Goal: Register for event/course

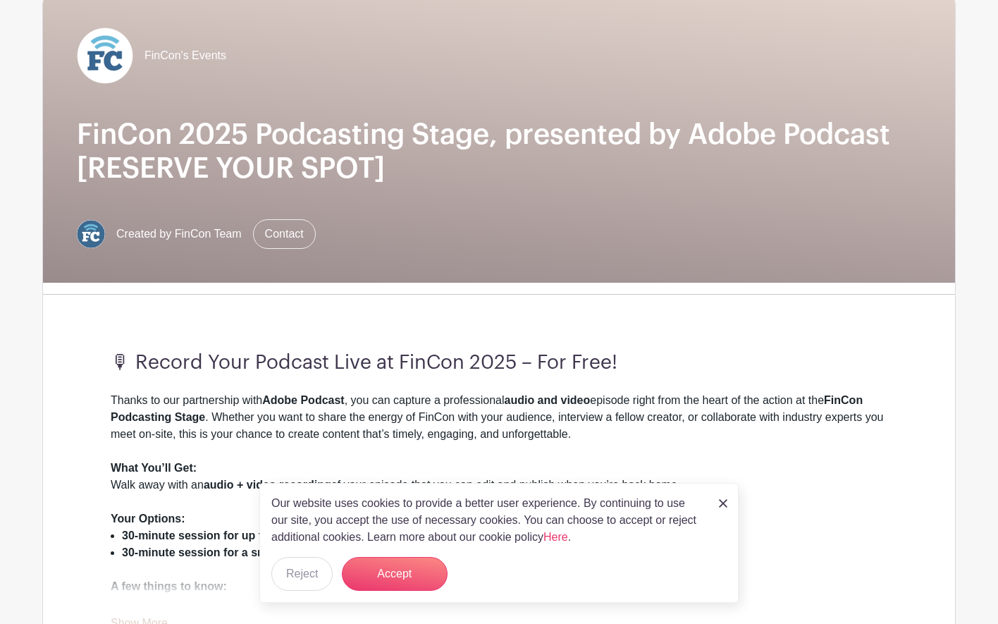
scroll to position [225, 0]
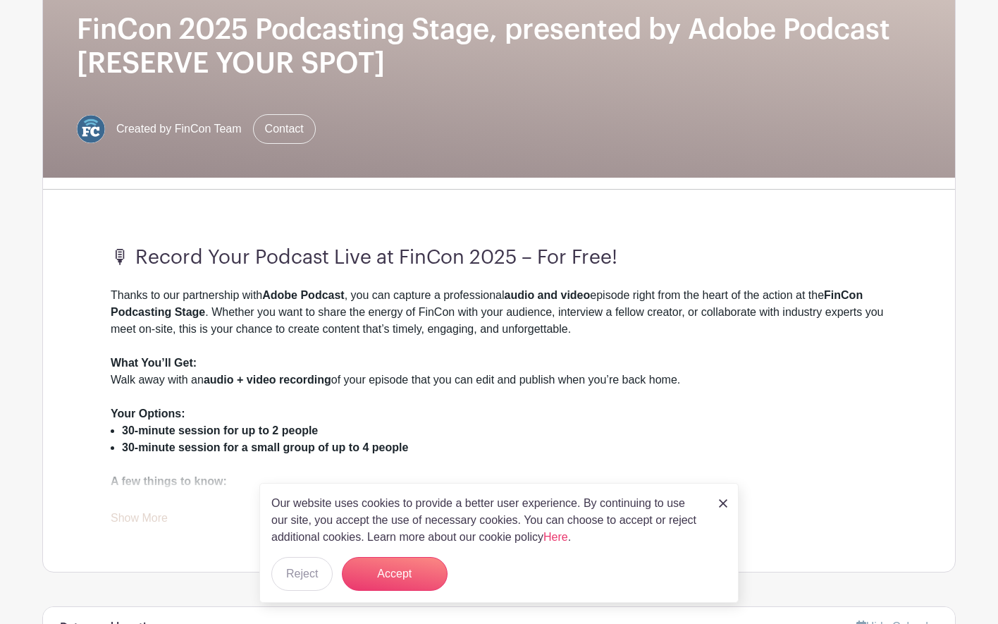
click at [723, 503] on img at bounding box center [723, 503] width 8 height 8
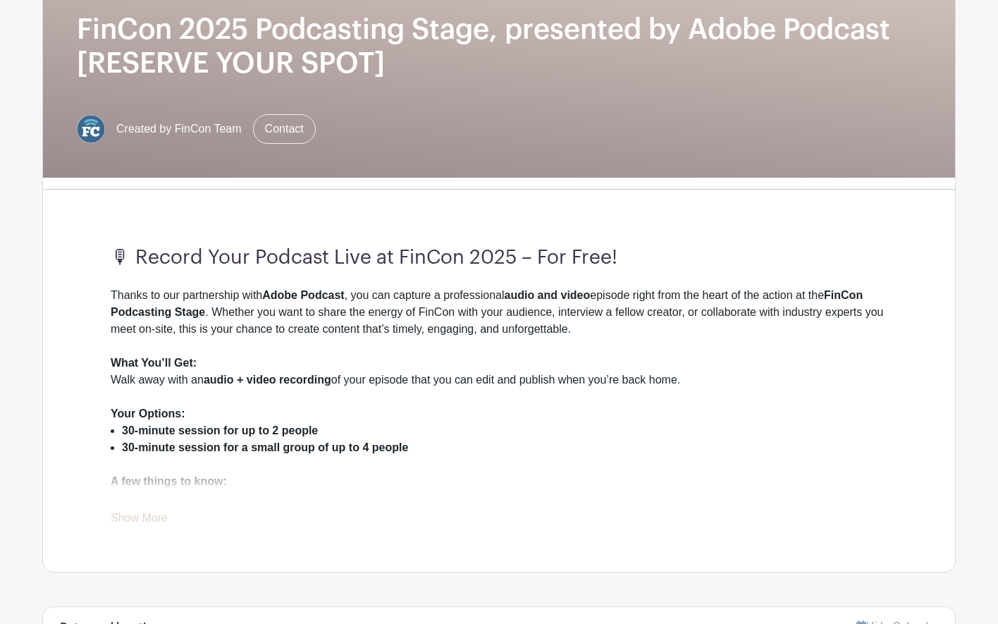
click at [152, 521] on link "Show More" at bounding box center [139, 521] width 57 height 18
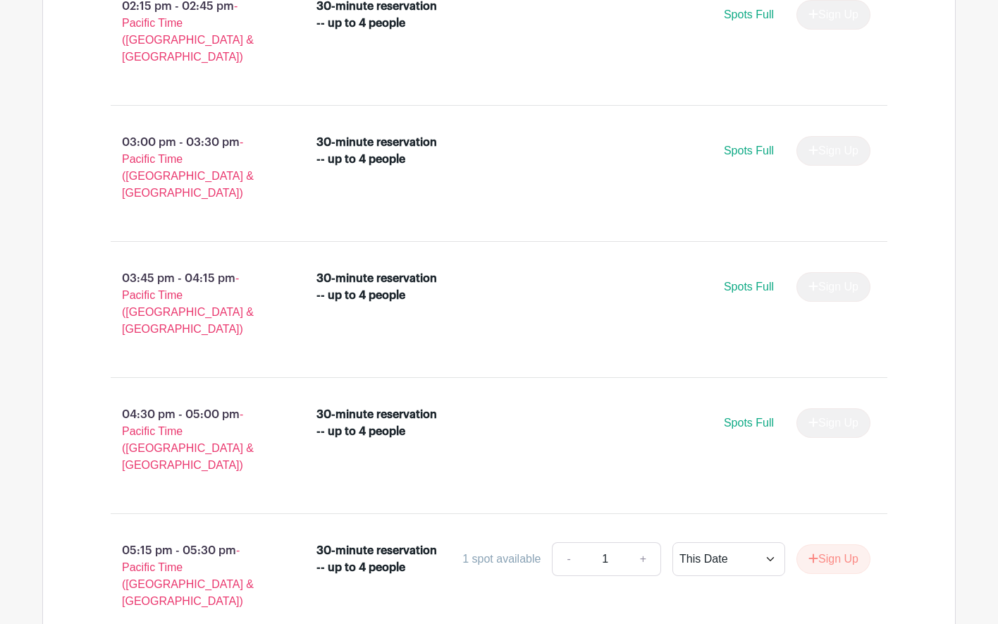
scroll to position [1744, 0]
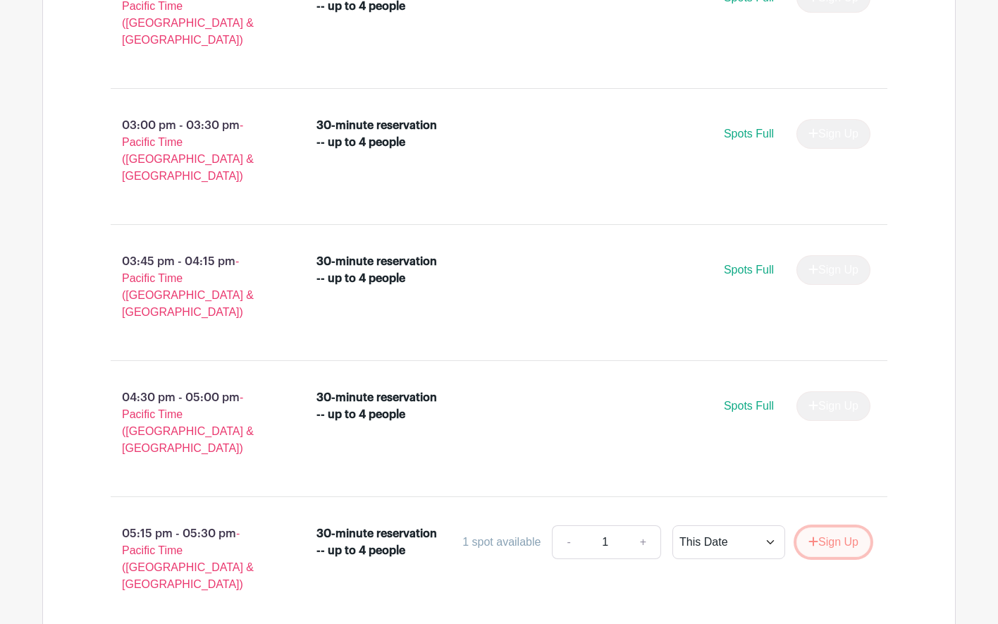
click at [835, 527] on button "Sign Up" at bounding box center [834, 542] width 74 height 30
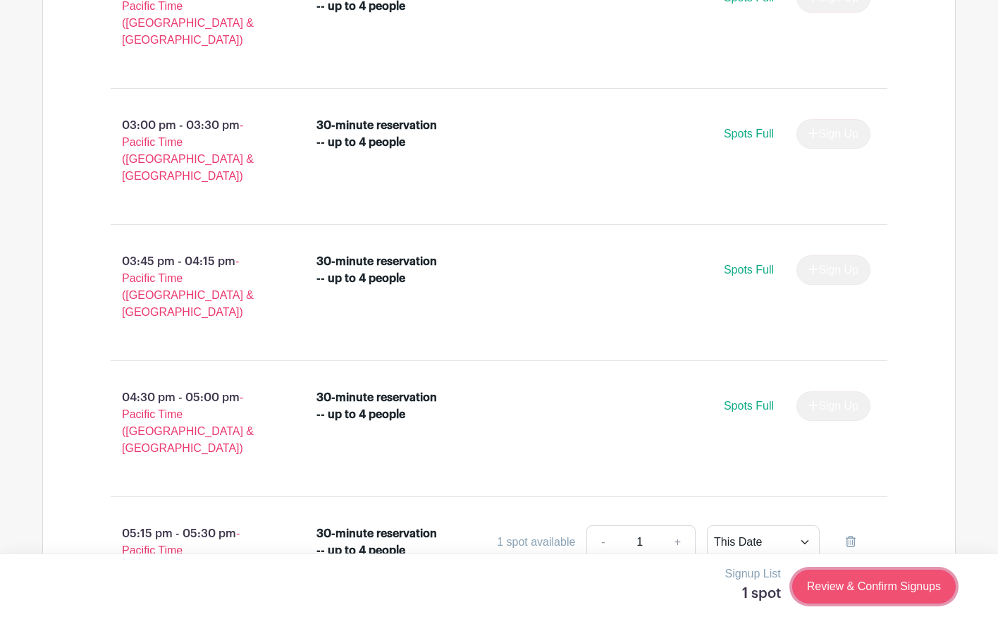
click at [868, 589] on link "Review & Confirm Signups" at bounding box center [874, 587] width 164 height 34
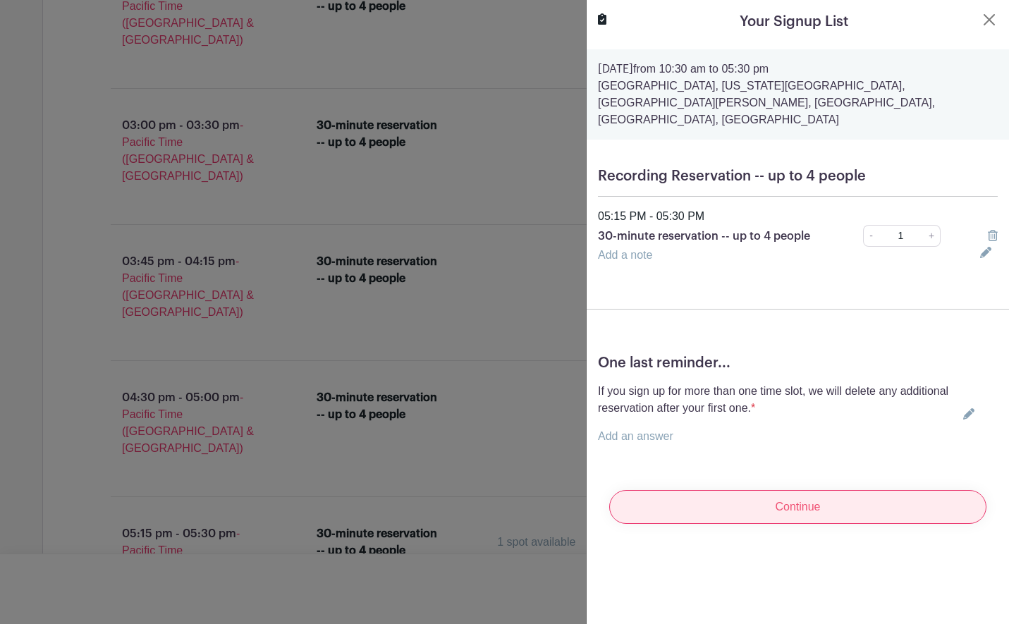
click at [762, 497] on input "Continue" at bounding box center [797, 507] width 377 height 34
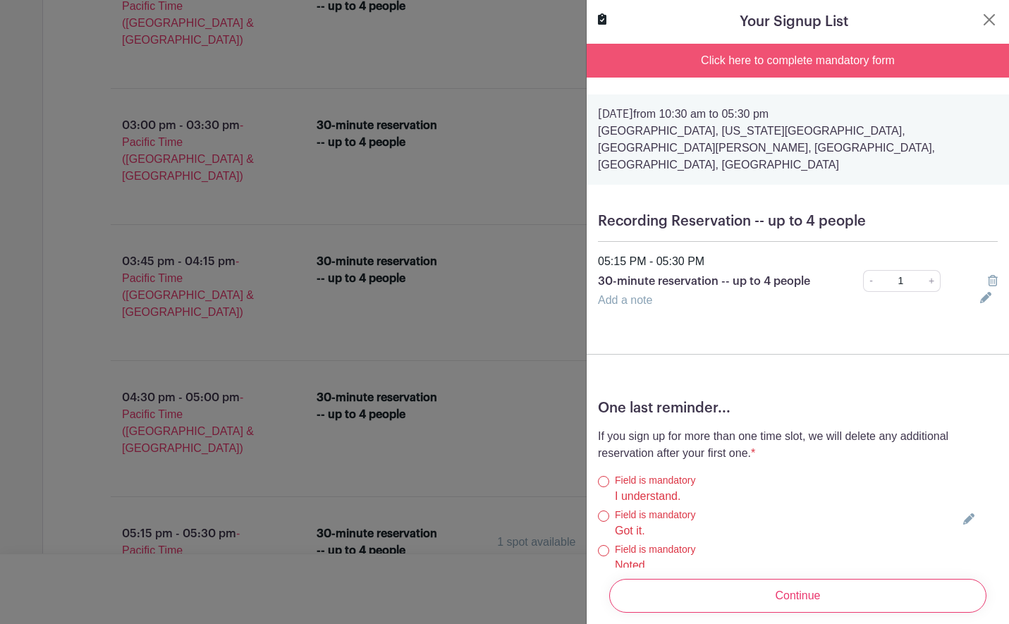
click at [673, 473] on div "Field is mandatory" at bounding box center [786, 480] width 343 height 15
click at [603, 476] on input "I understand." at bounding box center [603, 481] width 11 height 11
radio input "true"
click at [603, 508] on div "Field is mandatory Got it." at bounding box center [778, 524] width 360 height 32
click at [603, 545] on input "Noted." at bounding box center [603, 550] width 11 height 11
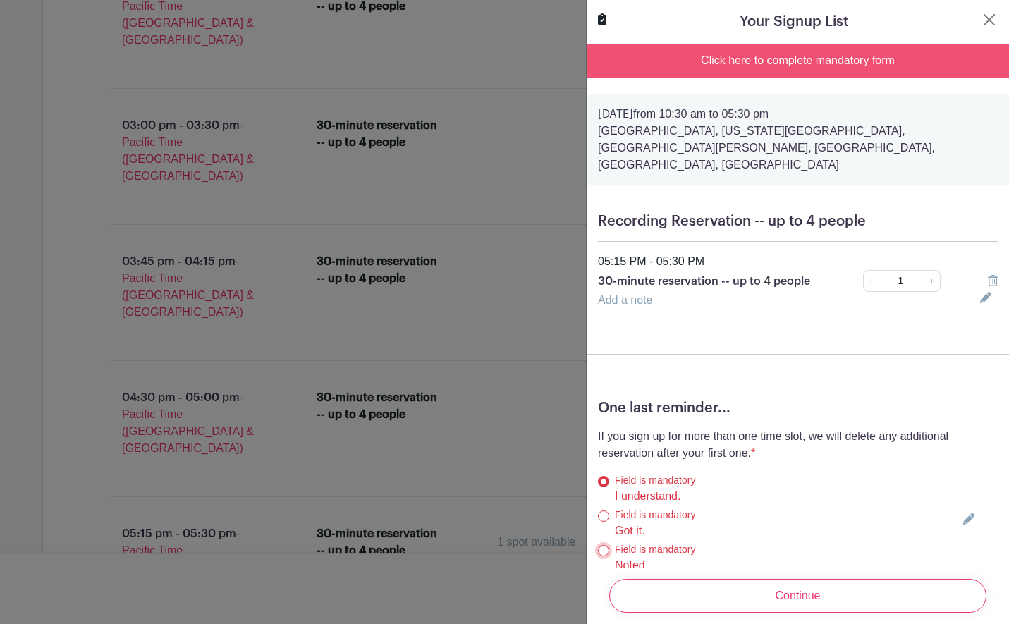
radio input "true"
click at [602, 510] on input "Got it." at bounding box center [603, 515] width 11 height 11
radio input "true"
click at [609, 473] on div "Field is mandatory I understand." at bounding box center [778, 489] width 360 height 32
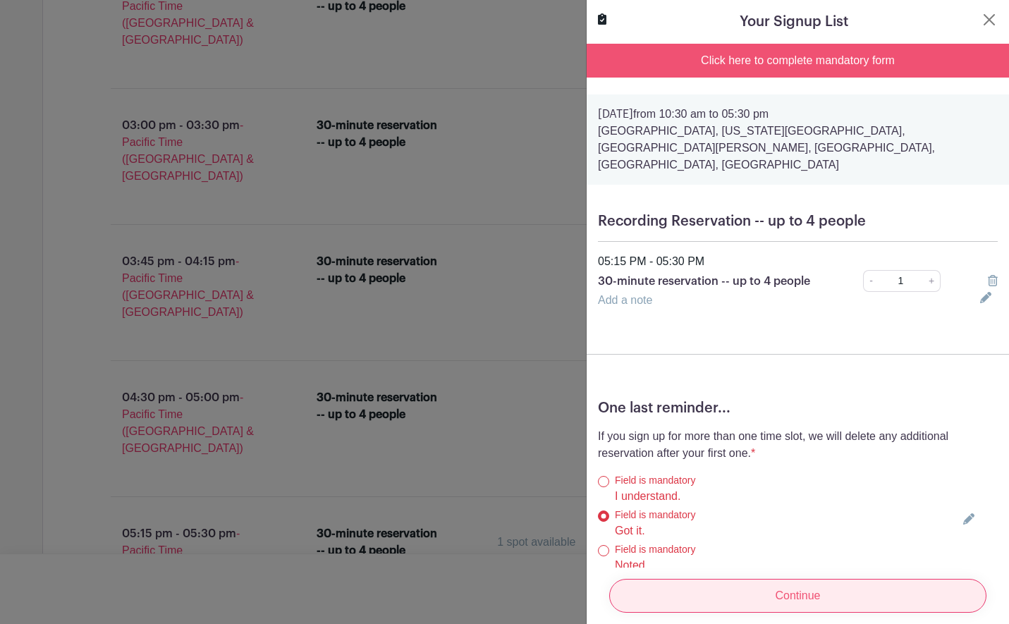
click at [795, 584] on input "Continue" at bounding box center [797, 596] width 377 height 34
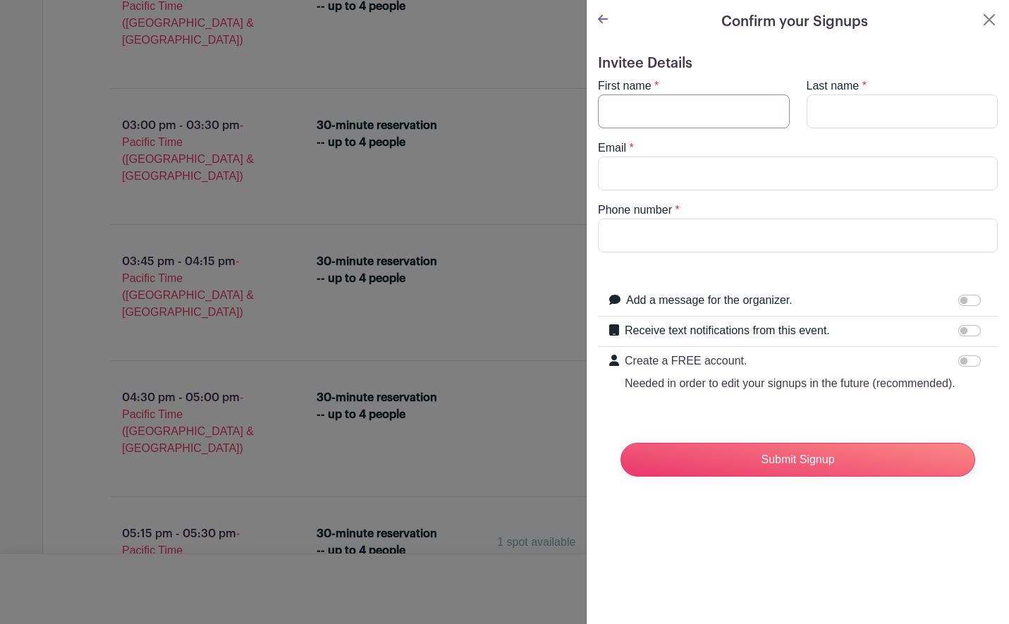
click at [696, 115] on input "First name" at bounding box center [694, 111] width 192 height 34
type input "[PERSON_NAME]"
type input "[EMAIL_ADDRESS][DOMAIN_NAME]"
type input "6622421764"
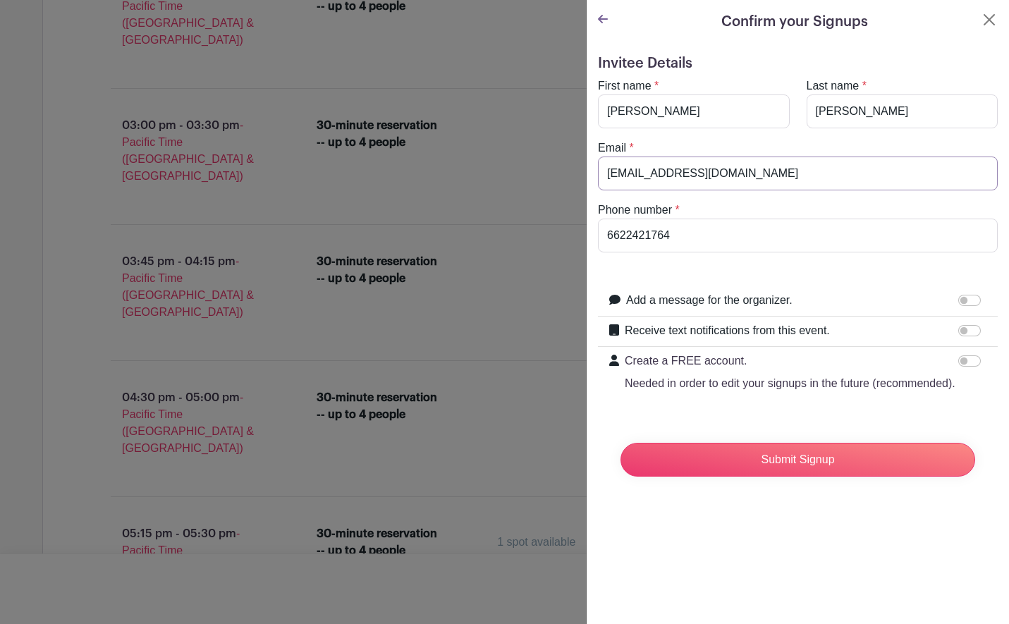
click at [663, 176] on input "[EMAIL_ADDRESS][DOMAIN_NAME]" at bounding box center [798, 174] width 400 height 34
drag, startPoint x: 699, startPoint y: 175, endPoint x: 501, endPoint y: 173, distance: 198.1
type input "[EMAIL_ADDRESS][DOMAIN_NAME]"
click at [958, 330] on input "Receive text notifications from this event." at bounding box center [969, 330] width 23 height 11
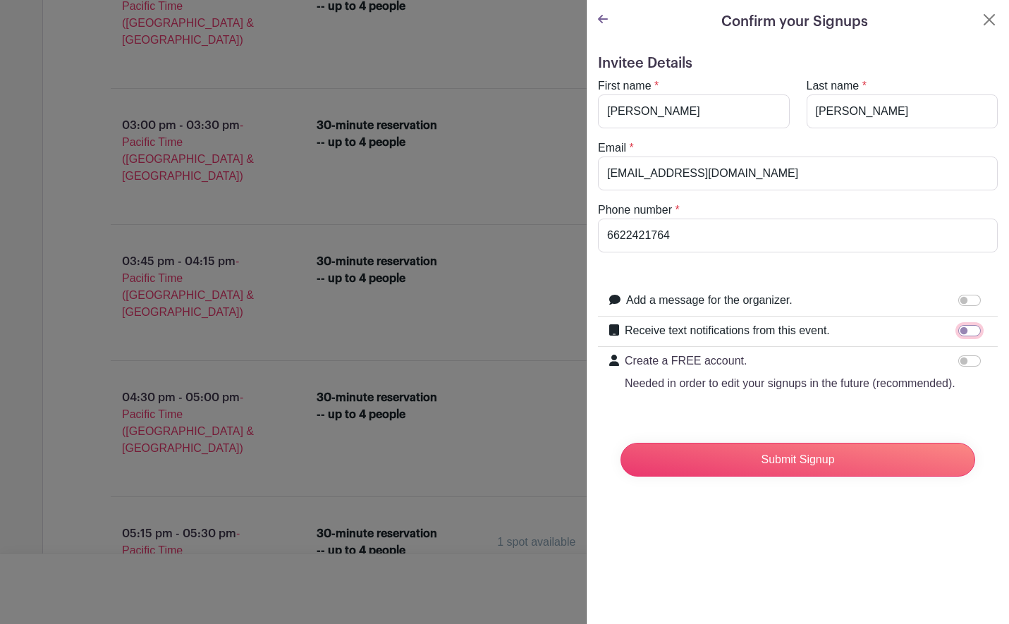
checkbox input "true"
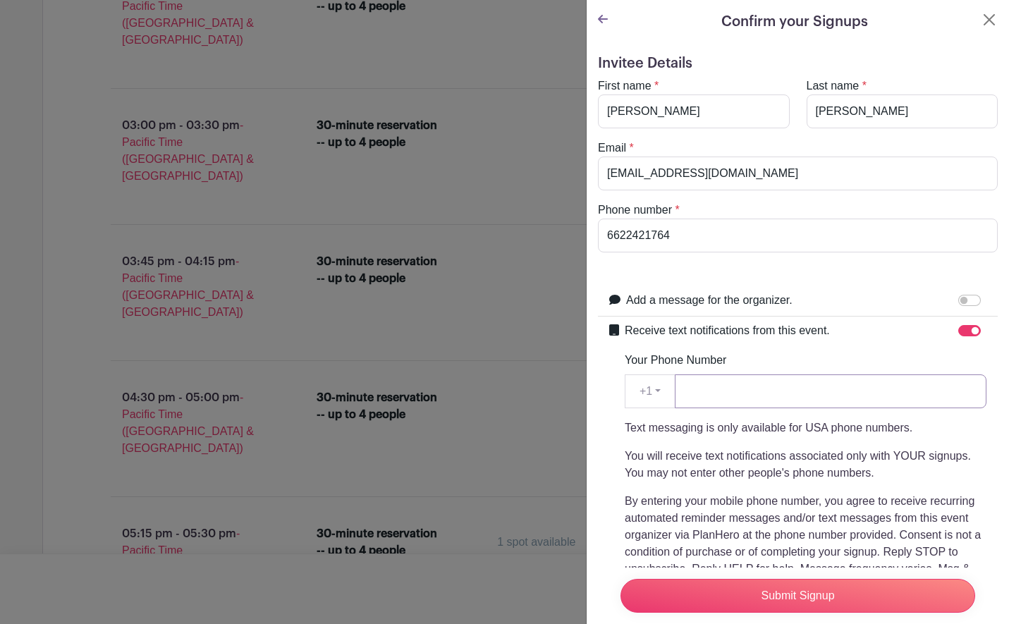
click at [882, 388] on input "Your Phone Number" at bounding box center [831, 391] width 312 height 34
type input "6622421764"
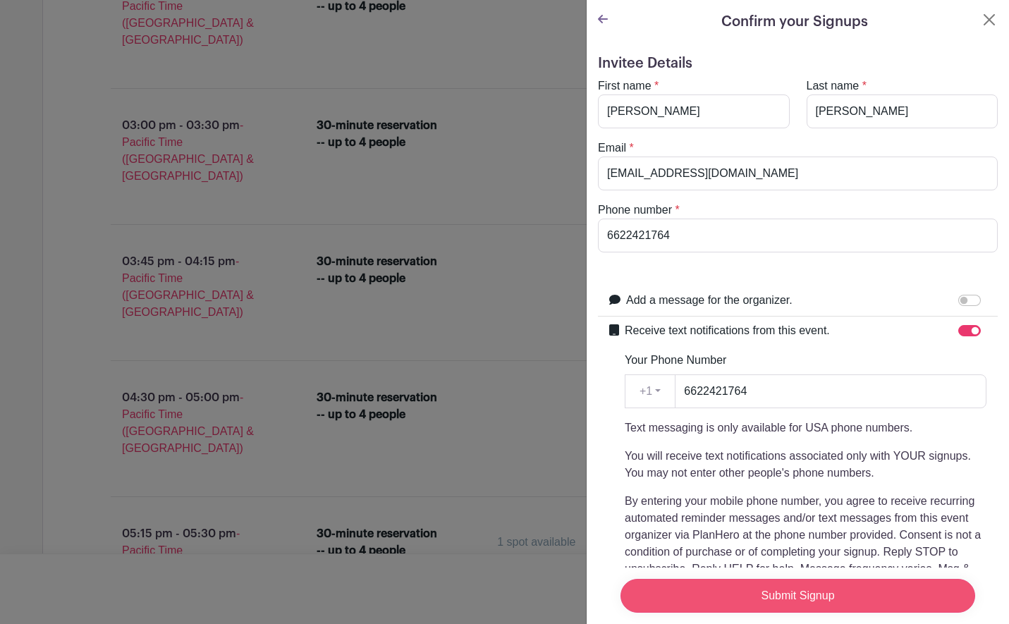
click at [881, 580] on input "Submit Signup" at bounding box center [797, 596] width 355 height 34
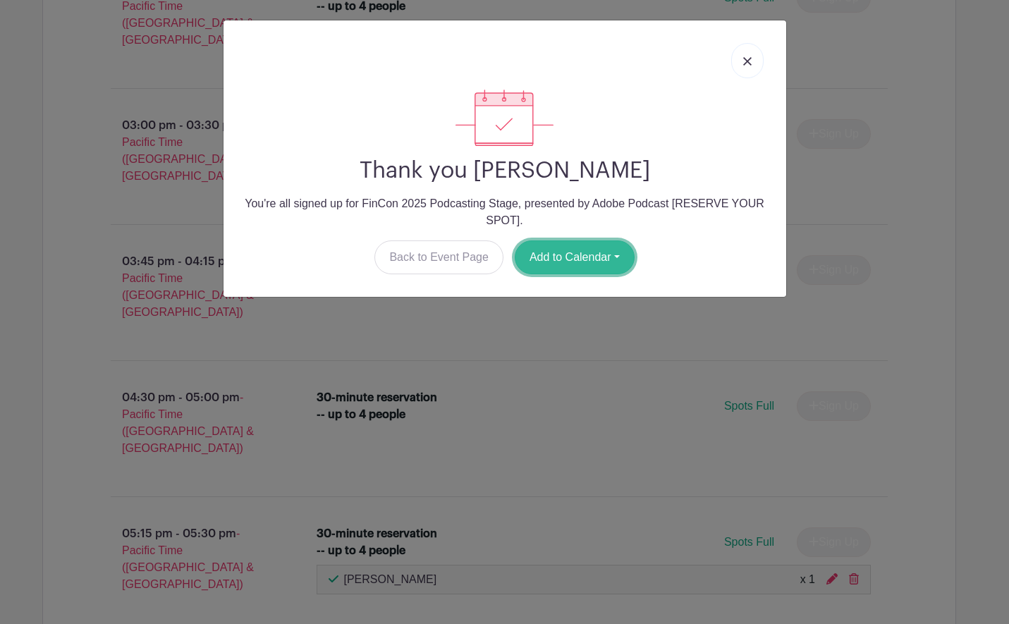
click at [607, 260] on button "Add to Calendar" at bounding box center [575, 257] width 120 height 34
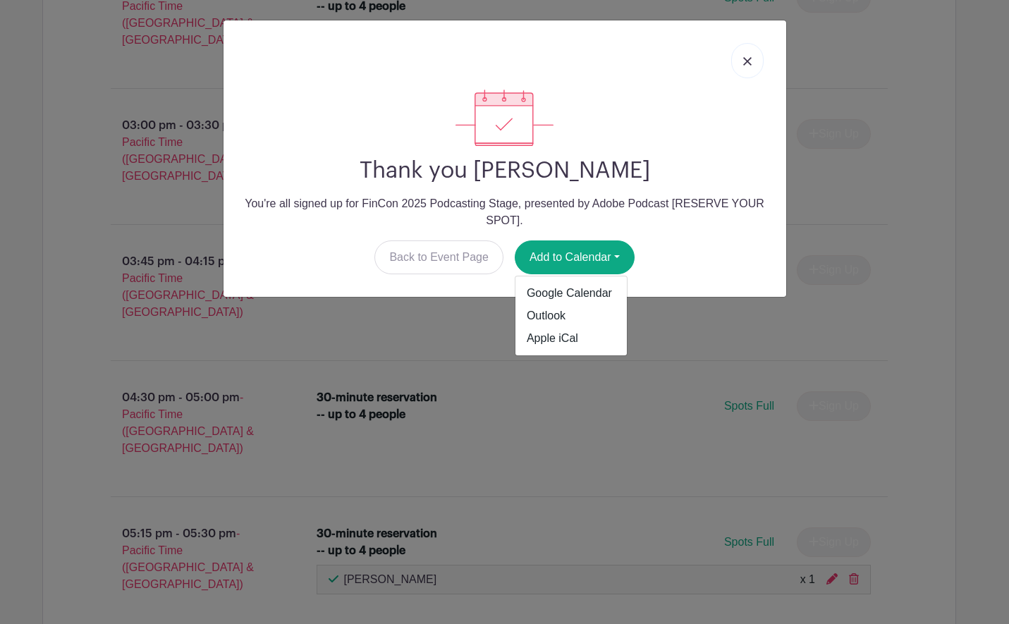
click at [750, 63] on img at bounding box center [747, 61] width 8 height 8
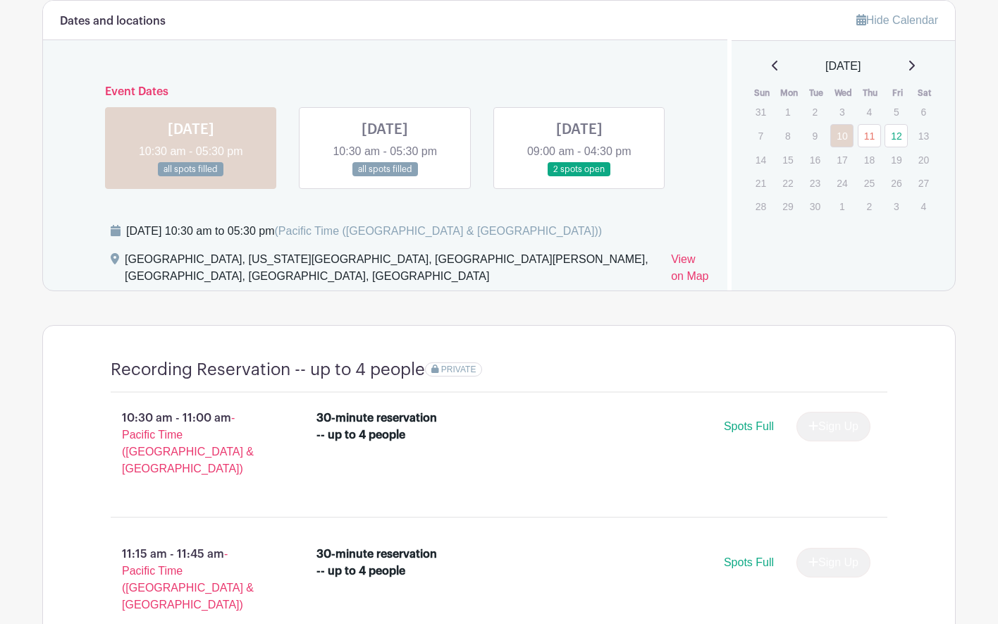
scroll to position [907, 0]
click at [580, 177] on link at bounding box center [580, 177] width 0 height 0
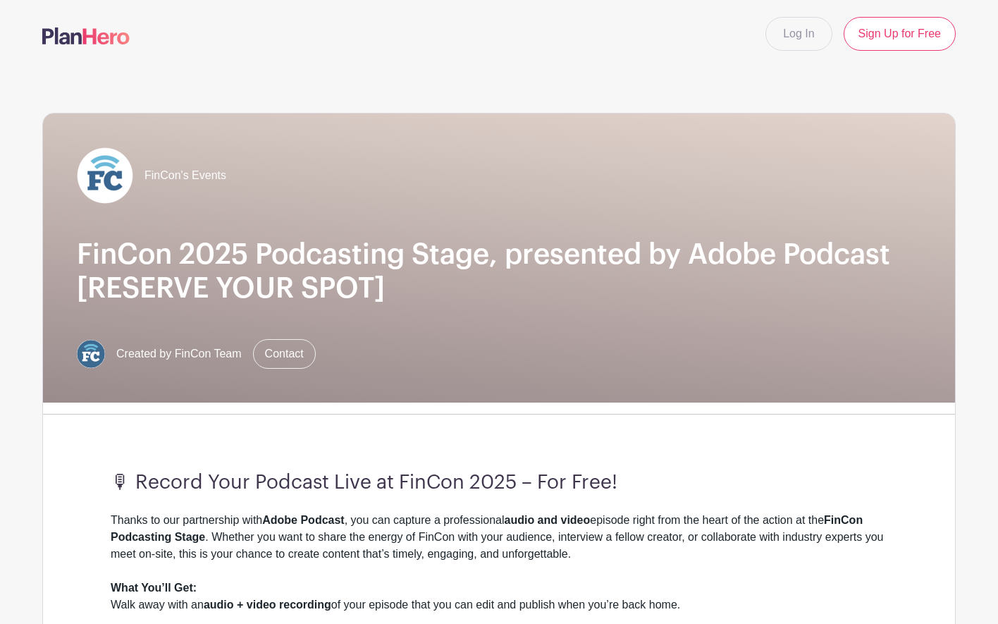
click at [115, 187] on img at bounding box center [105, 175] width 56 height 56
click at [84, 350] on img at bounding box center [91, 354] width 28 height 28
